Goal: Check status: Check status

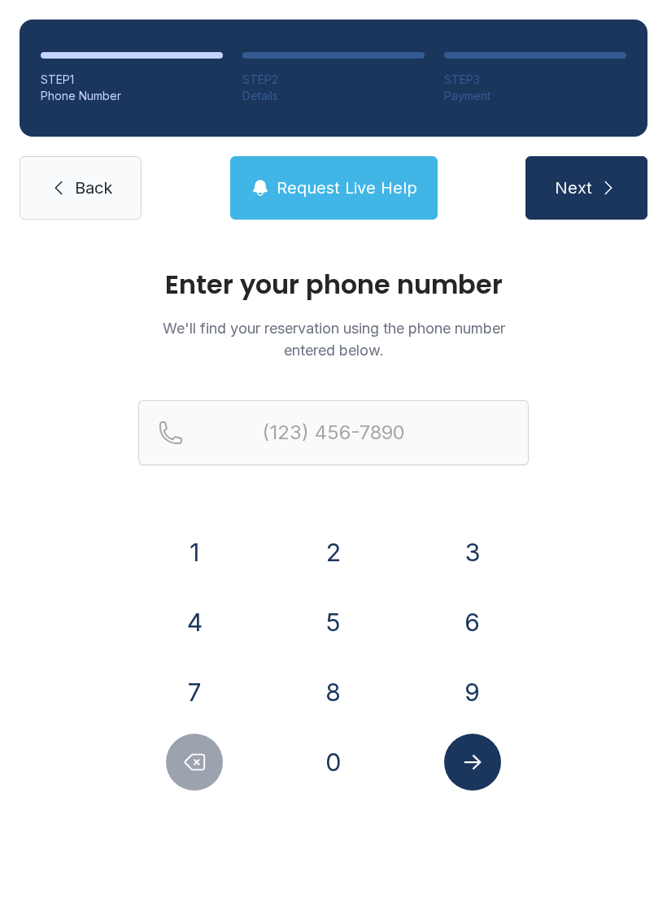
click at [345, 696] on button "8" at bounding box center [333, 692] width 57 height 57
click at [337, 755] on button "0" at bounding box center [333, 761] width 57 height 57
click at [220, 611] on button "4" at bounding box center [194, 622] width 57 height 57
click at [474, 617] on button "6" at bounding box center [472, 622] width 57 height 57
click at [347, 619] on button "5" at bounding box center [333, 622] width 57 height 57
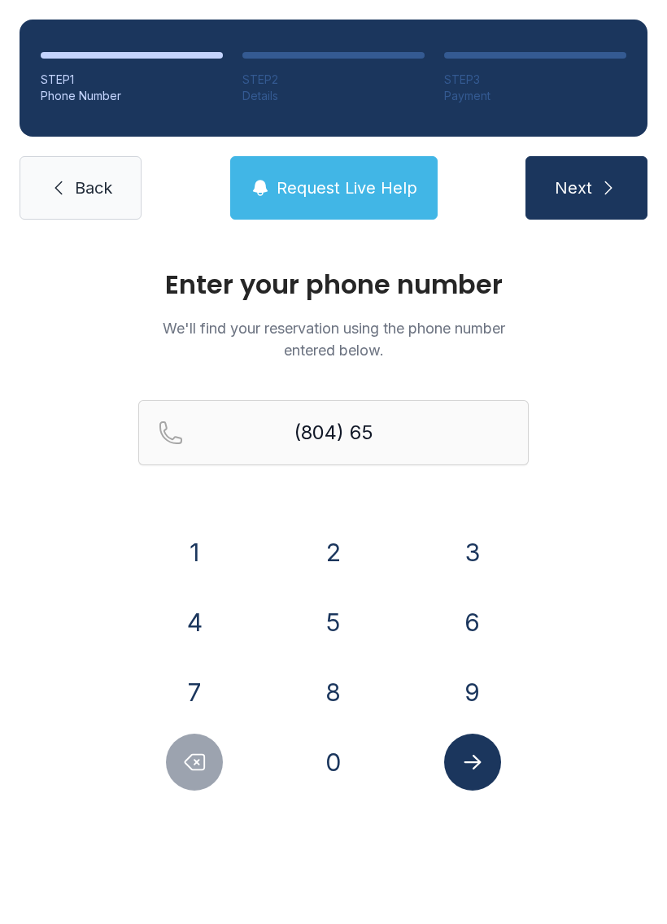
click at [347, 685] on button "8" at bounding box center [333, 692] width 57 height 57
click at [473, 620] on button "6" at bounding box center [472, 622] width 57 height 57
click at [218, 529] on div "1" at bounding box center [194, 552] width 113 height 57
click at [189, 559] on button "1" at bounding box center [194, 552] width 57 height 57
click at [189, 558] on button "1" at bounding box center [194, 552] width 57 height 57
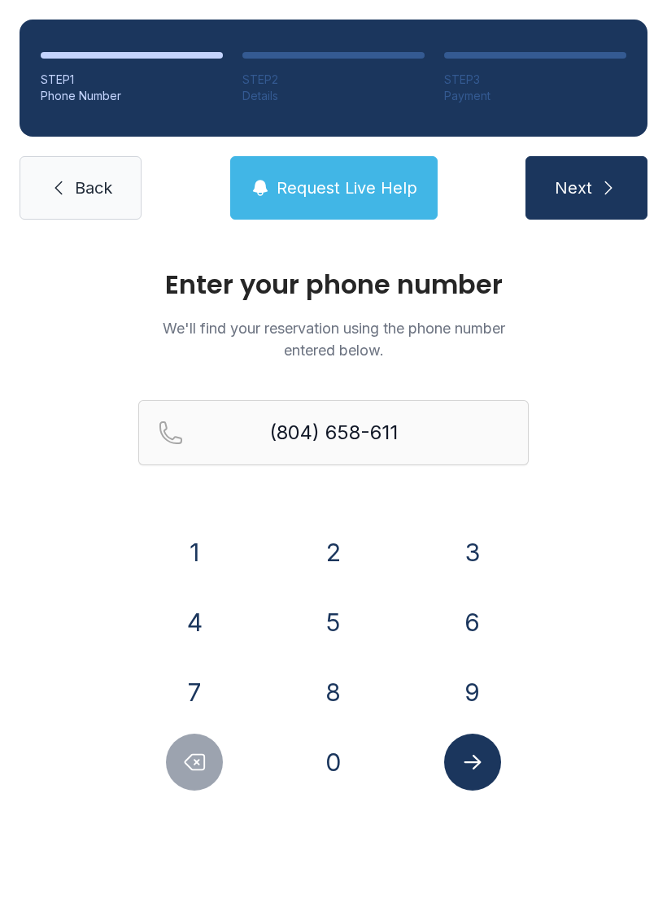
click at [489, 629] on button "6" at bounding box center [472, 622] width 57 height 57
click at [469, 759] on icon "Submit lookup form" at bounding box center [472, 762] width 24 height 24
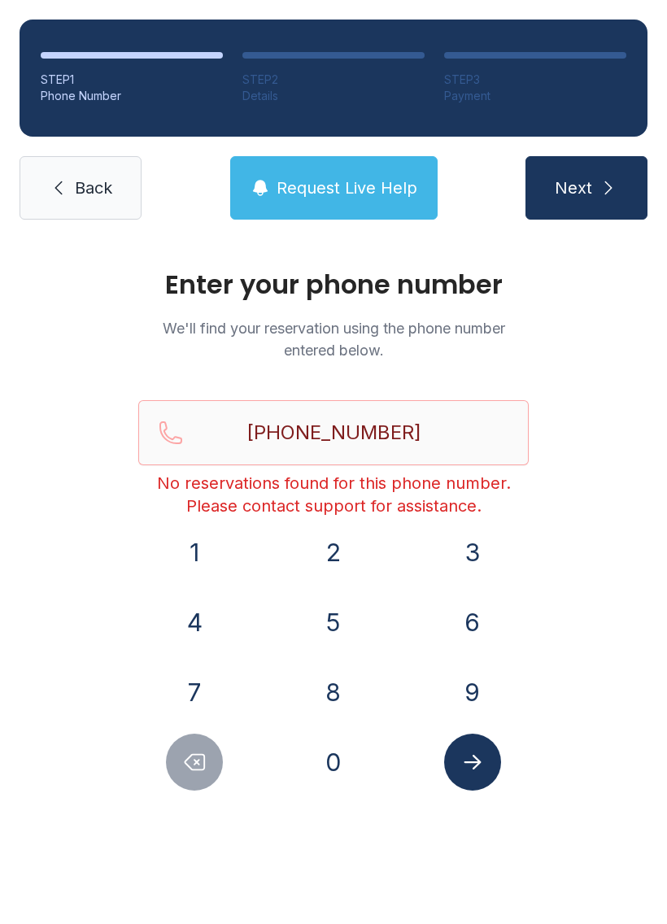
click at [181, 756] on button "Delete number" at bounding box center [194, 761] width 57 height 57
click at [181, 755] on button "Delete number" at bounding box center [194, 761] width 57 height 57
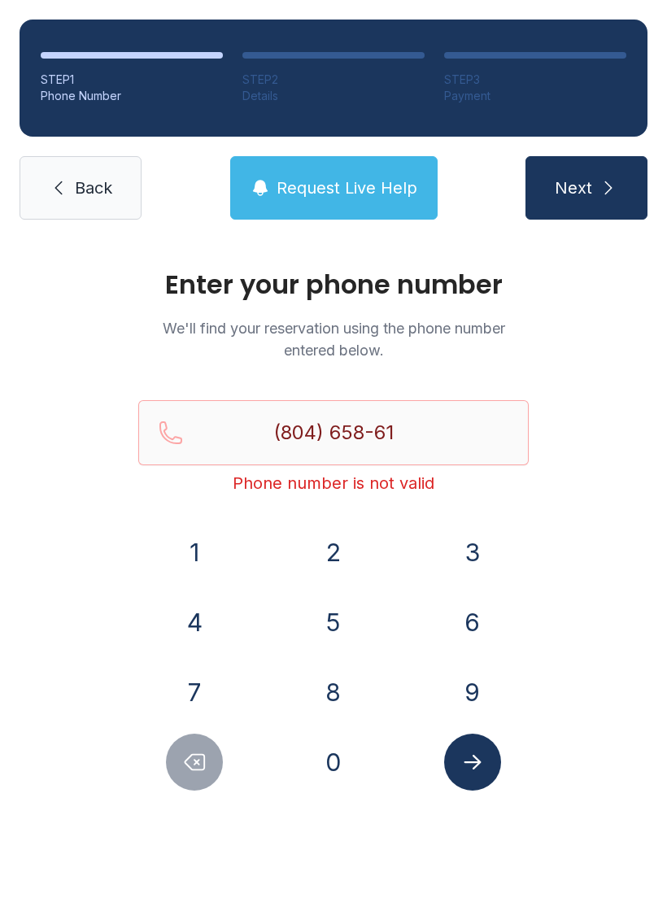
click at [186, 751] on icon "Delete number" at bounding box center [194, 762] width 24 height 24
click at [190, 751] on icon "Delete number" at bounding box center [194, 762] width 24 height 24
click at [194, 742] on button "Delete number" at bounding box center [194, 761] width 57 height 57
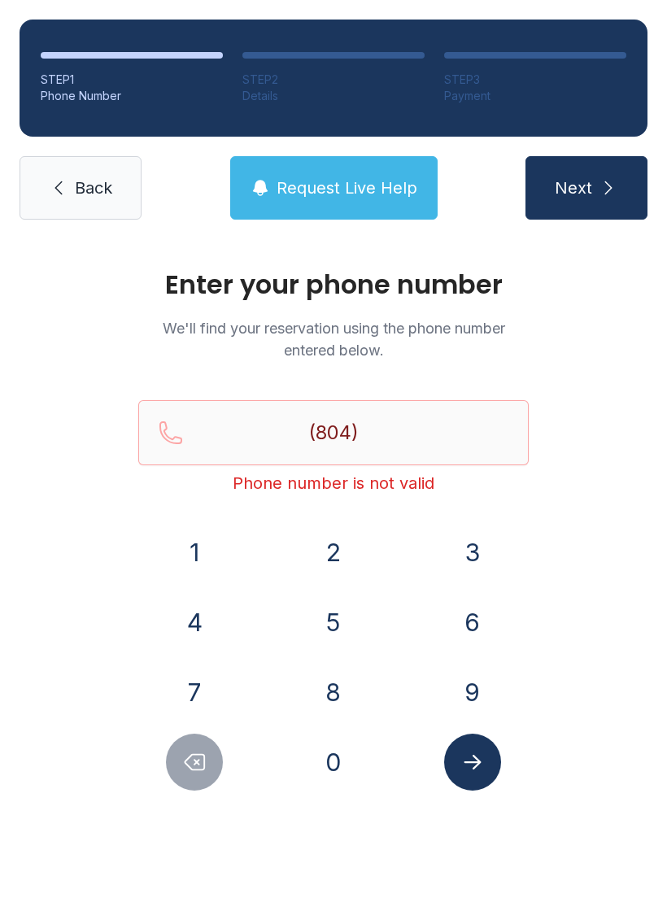
click at [345, 552] on button "2" at bounding box center [333, 552] width 57 height 57
click at [345, 551] on button "2" at bounding box center [333, 552] width 57 height 57
click at [458, 690] on button "9" at bounding box center [472, 692] width 57 height 57
click at [477, 618] on button "6" at bounding box center [472, 622] width 57 height 57
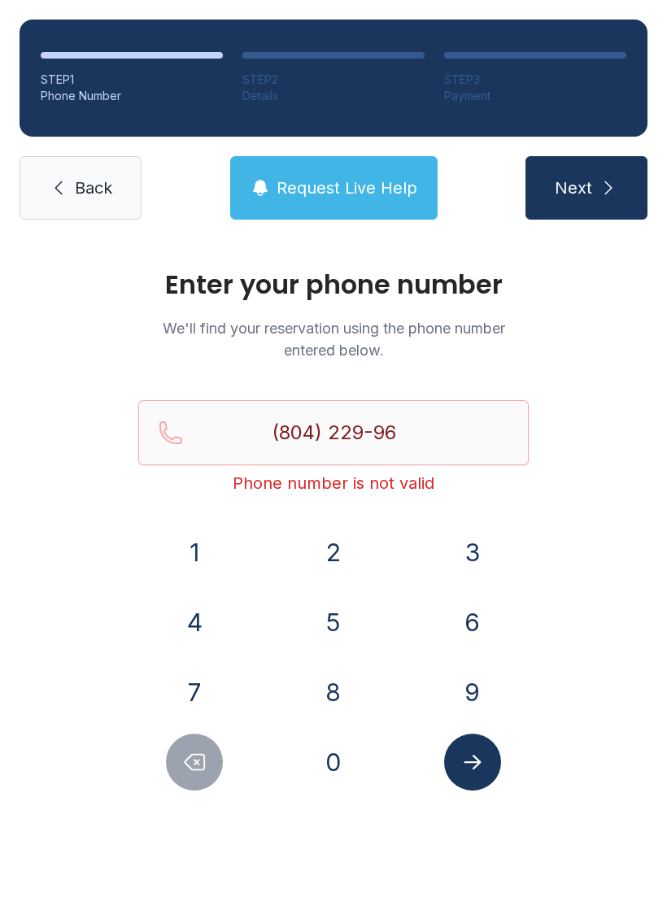
click at [334, 769] on button "0" at bounding box center [333, 761] width 57 height 57
click at [464, 629] on button "6" at bounding box center [472, 622] width 57 height 57
type input "[PHONE_NUMBER]"
click at [485, 780] on button "Submit lookup form" at bounding box center [472, 761] width 57 height 57
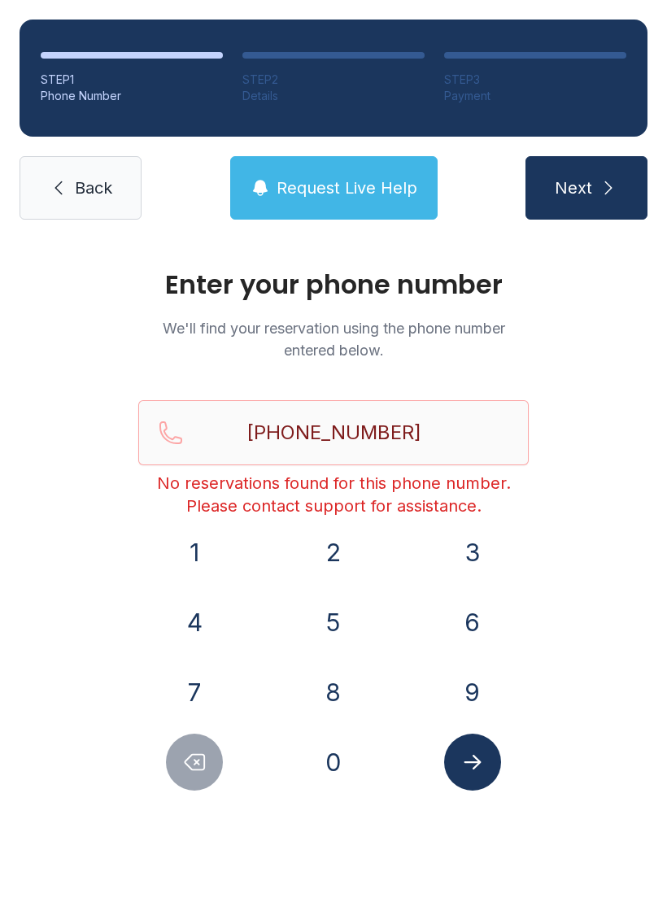
click at [85, 197] on span "Back" at bounding box center [93, 187] width 37 height 23
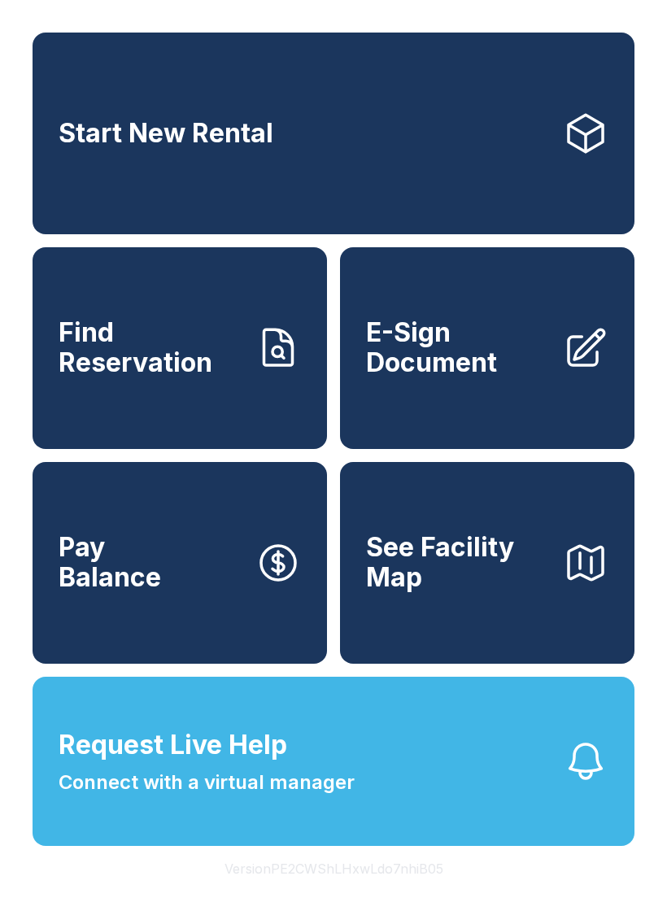
click at [124, 797] on span "Connect with a virtual manager" at bounding box center [207, 782] width 296 height 29
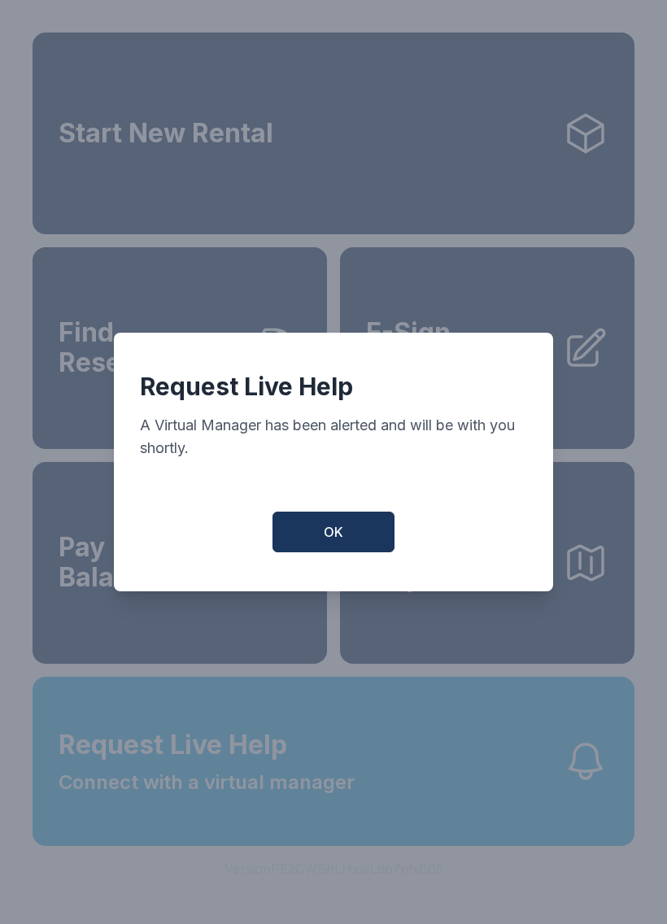
click at [371, 552] on button "OK" at bounding box center [333, 531] width 122 height 41
